Goal: Information Seeking & Learning: Learn about a topic

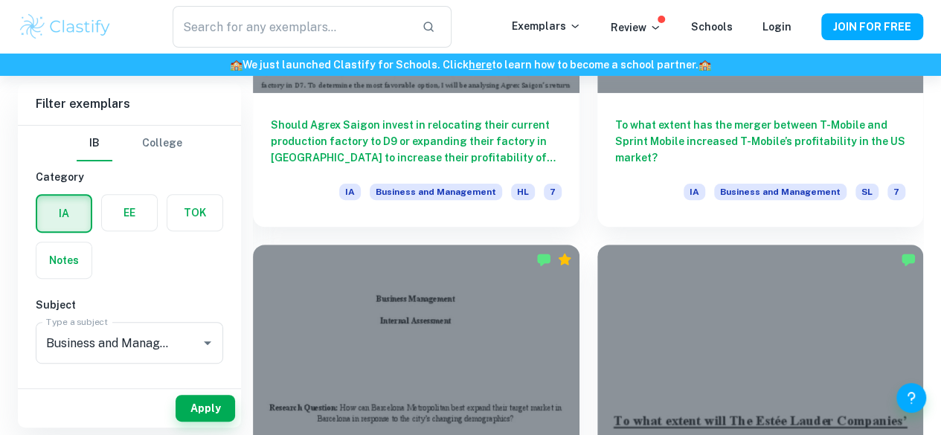
scroll to position [5805, 0]
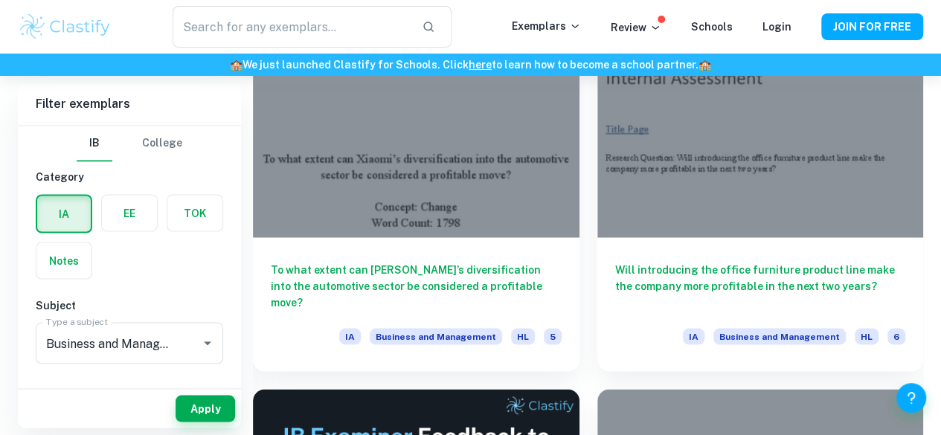
scroll to position [6938, 0]
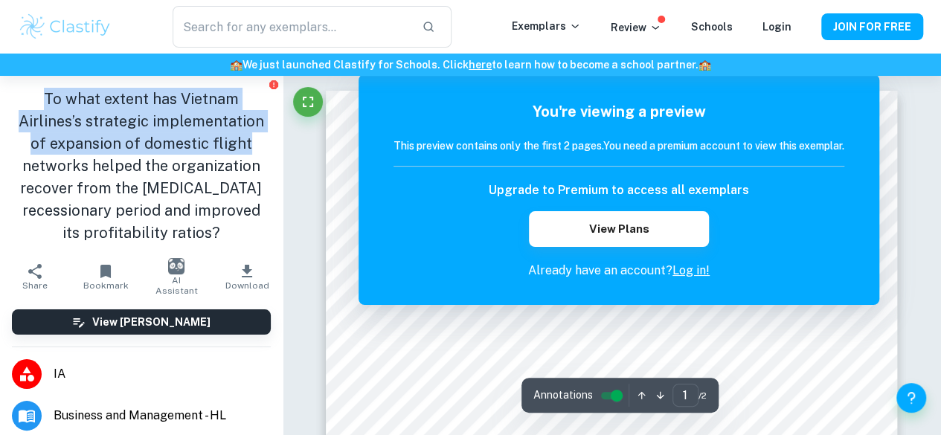
drag, startPoint x: 39, startPoint y: 100, endPoint x: 254, endPoint y: 133, distance: 218.3
click at [254, 133] on h1 "To what extent has Vietnam Airlines’s strategic implementation of expansion of …" at bounding box center [141, 166] width 259 height 156
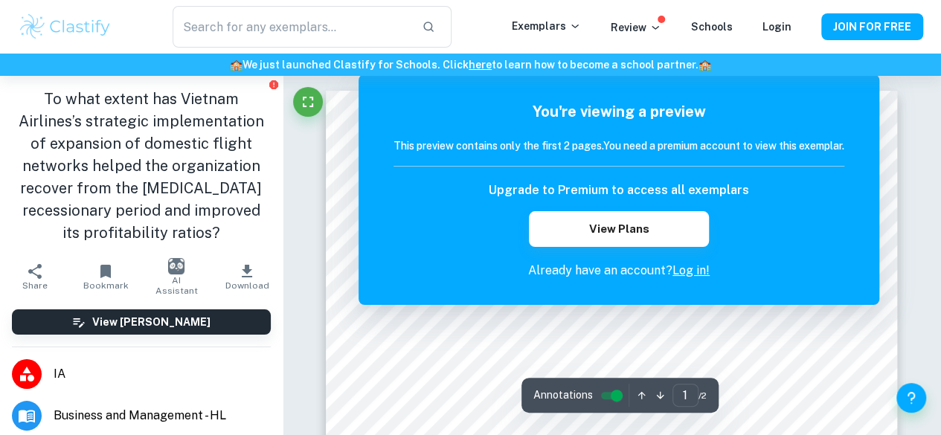
click at [161, 178] on h1 "To what extent has Vietnam Airlines’s strategic implementation of expansion of …" at bounding box center [141, 166] width 259 height 156
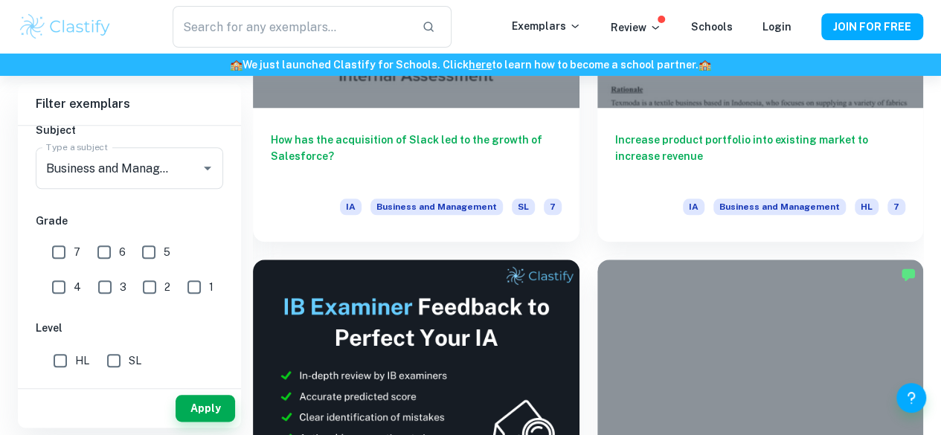
scroll to position [199, 0]
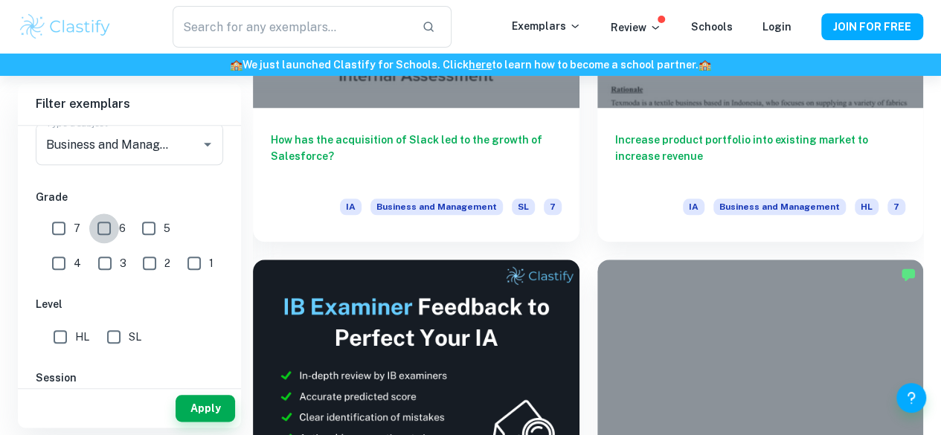
click at [106, 231] on input "6" at bounding box center [104, 228] width 30 height 30
checkbox input "true"
click at [61, 222] on input "7" at bounding box center [59, 228] width 30 height 30
checkbox input "true"
click at [209, 404] on button "Apply" at bounding box center [206, 408] width 60 height 27
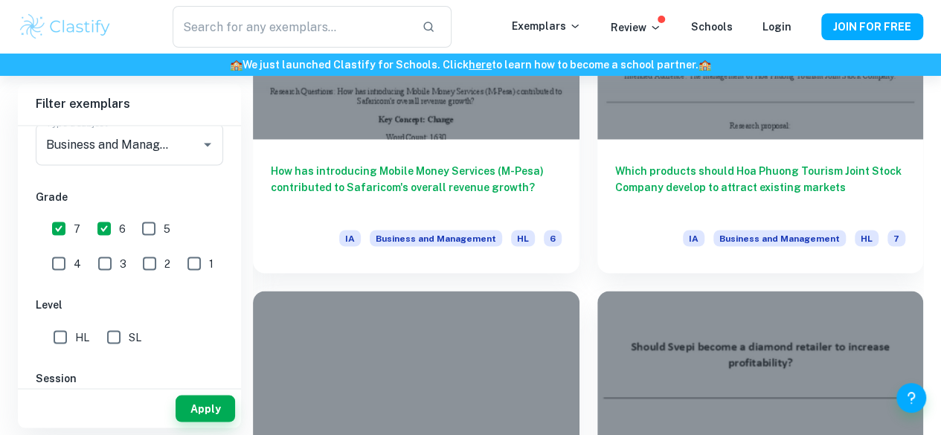
scroll to position [12497, 0]
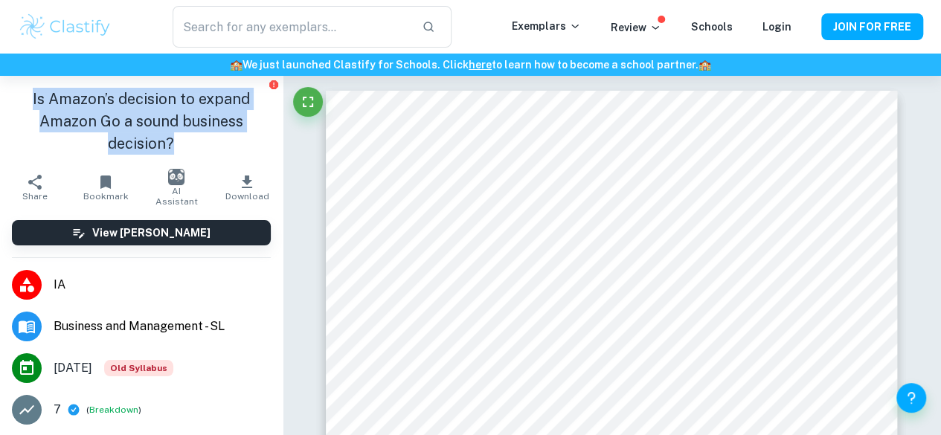
drag, startPoint x: 26, startPoint y: 100, endPoint x: 180, endPoint y: 151, distance: 162.1
click at [180, 151] on h1 "Is Amazon’s decision to expand Amazon Go a sound business decision?" at bounding box center [141, 121] width 259 height 67
